Goal: Task Accomplishment & Management: Use online tool/utility

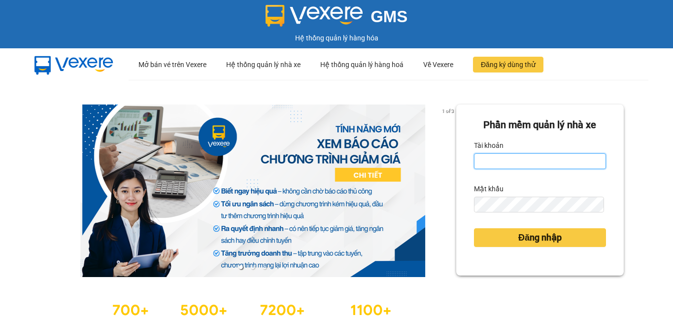
click at [496, 158] on input "Tài khoản" at bounding box center [540, 161] width 132 height 16
type input "dothihien.ductruong"
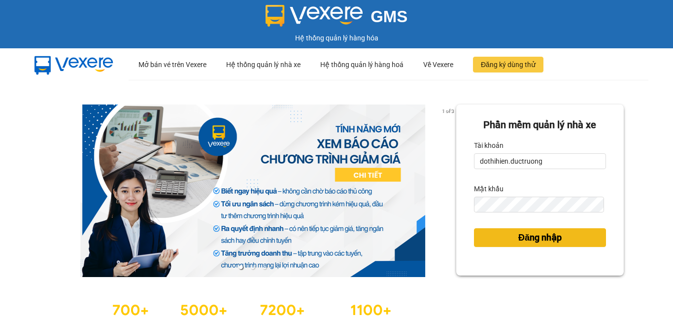
click at [522, 245] on button "Đăng nhập" at bounding box center [540, 237] width 132 height 19
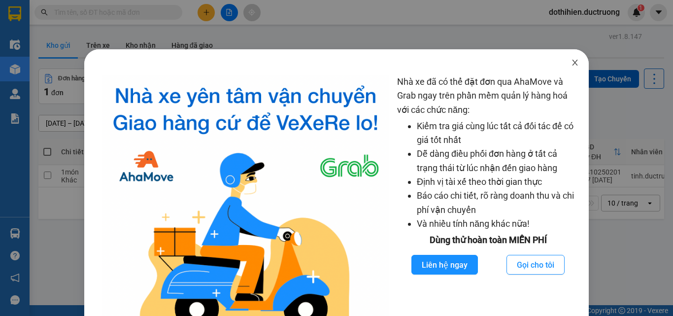
click at [575, 61] on span "Close" at bounding box center [575, 63] width 28 height 28
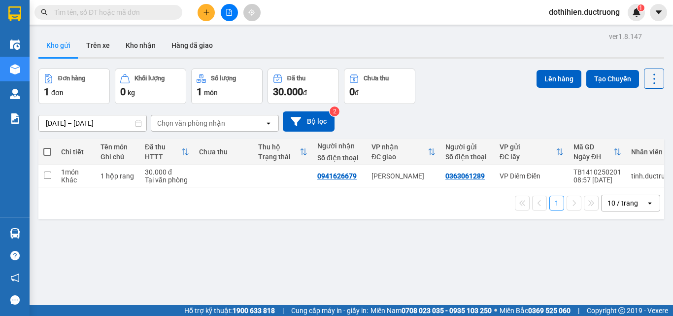
click at [107, 10] on input "text" at bounding box center [112, 12] width 116 height 11
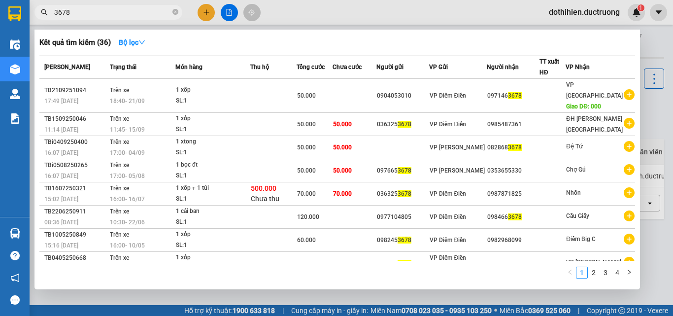
type input "3678"
drag, startPoint x: 96, startPoint y: 1, endPoint x: 89, endPoint y: 6, distance: 8.9
click at [91, 4] on div at bounding box center [336, 158] width 673 height 316
click at [87, 6] on span "3678" at bounding box center [108, 12] width 148 height 15
drag, startPoint x: 87, startPoint y: 6, endPoint x: 80, endPoint y: 13, distance: 9.1
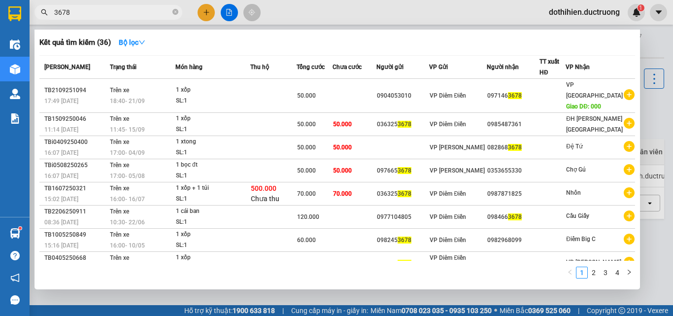
click at [80, 13] on span "3678" at bounding box center [108, 12] width 148 height 15
click at [80, 13] on input "3678" at bounding box center [112, 12] width 116 height 11
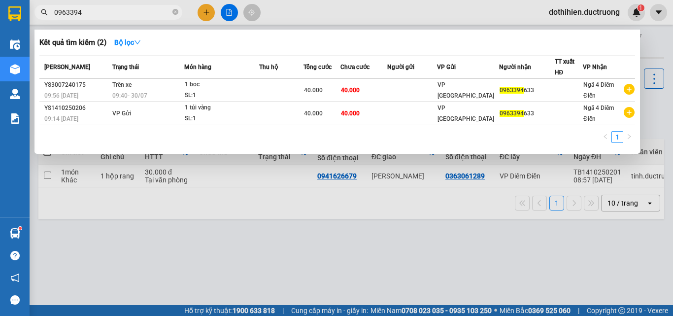
type input "0963394"
